Goal: Find specific page/section: Find specific page/section

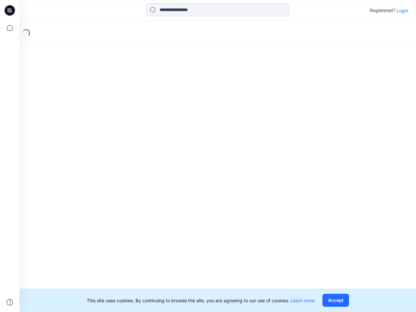
click at [208, 156] on div "Loading..." at bounding box center [217, 166] width 396 height 291
click at [10, 10] on icon at bounding box center [10, 10] width 3 height 0
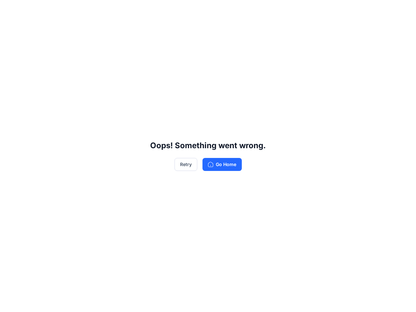
click at [10, 28] on div "Oops! Something went wrong. Retry Go Home" at bounding box center [208, 156] width 416 height 312
click at [10, 302] on div "Oops! Something went wrong. Retry Go Home" at bounding box center [208, 156] width 416 height 312
click at [218, 10] on div "Oops! Something went wrong. Retry Go Home" at bounding box center [208, 156] width 416 height 312
click at [402, 10] on div "Oops! Something went wrong. Retry Go Home" at bounding box center [208, 156] width 416 height 312
click at [335, 300] on div "Oops! Something went wrong. Retry Go Home" at bounding box center [208, 156] width 416 height 312
